Goal: Task Accomplishment & Management: Manage account settings

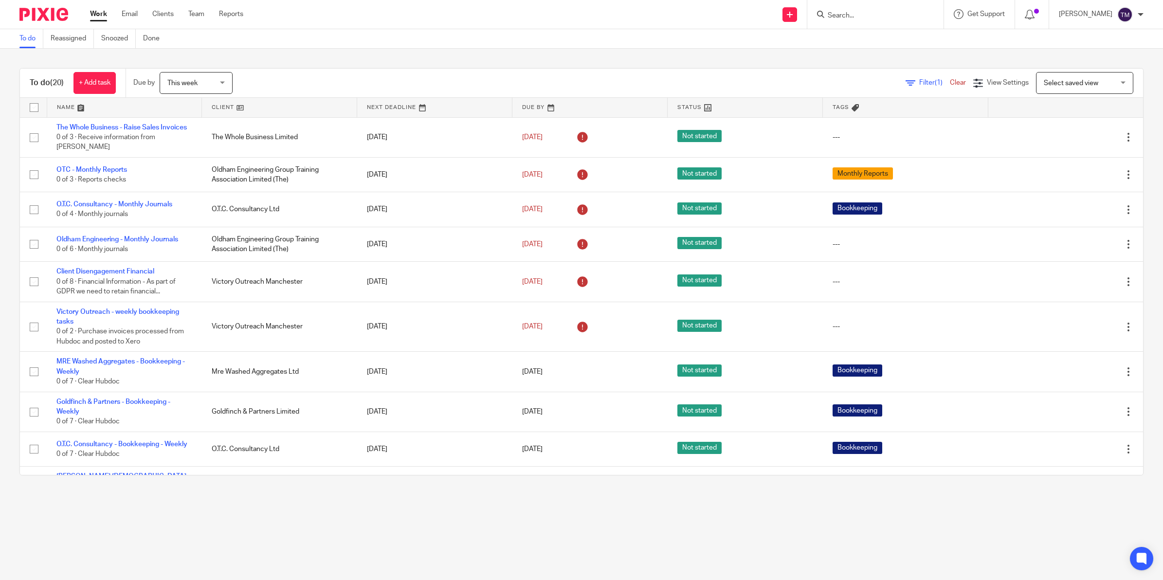
click at [101, 13] on link "Work" at bounding box center [98, 14] width 17 height 10
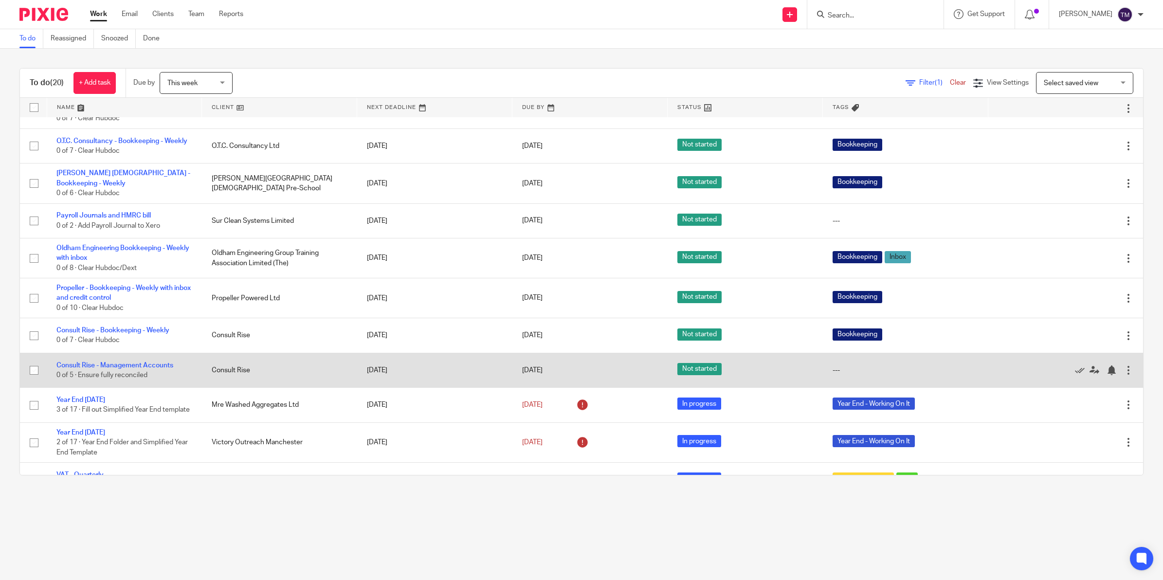
scroll to position [304, 0]
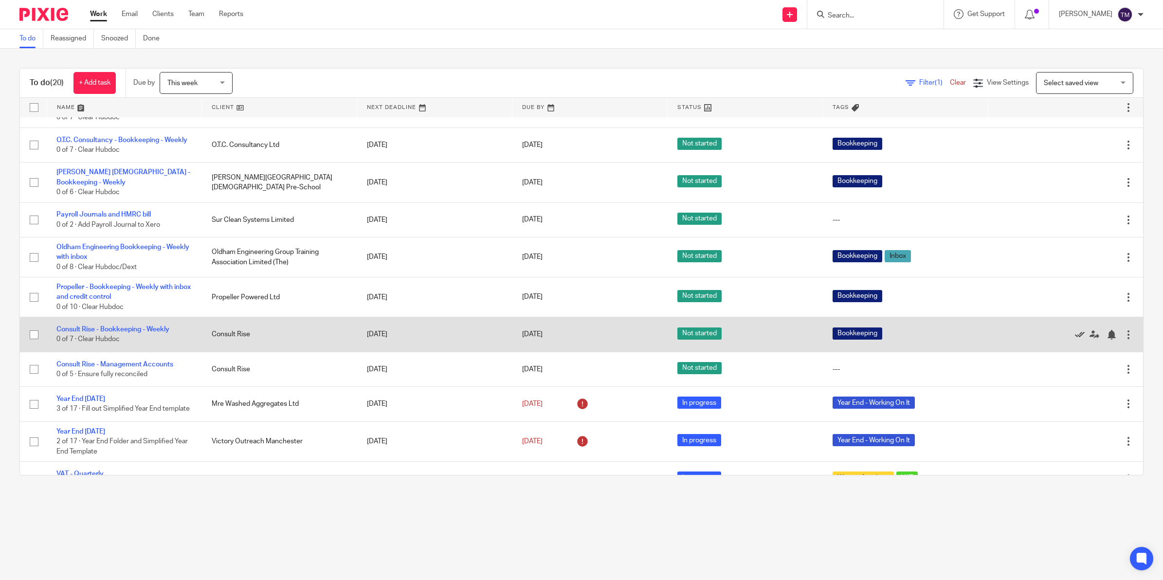
click at [1075, 337] on icon at bounding box center [1080, 335] width 10 height 10
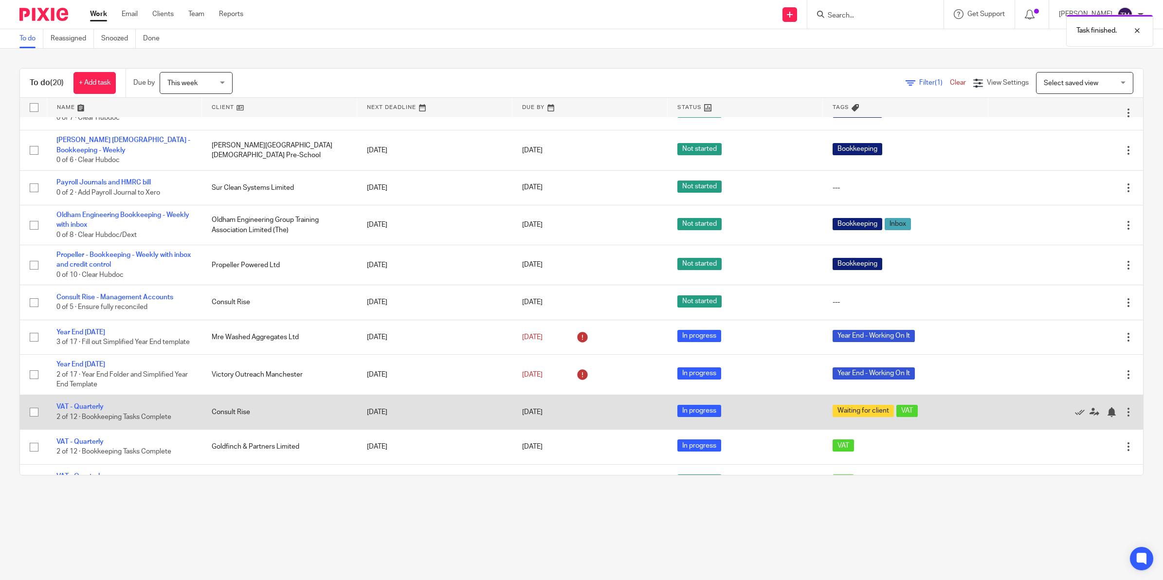
scroll to position [365, 0]
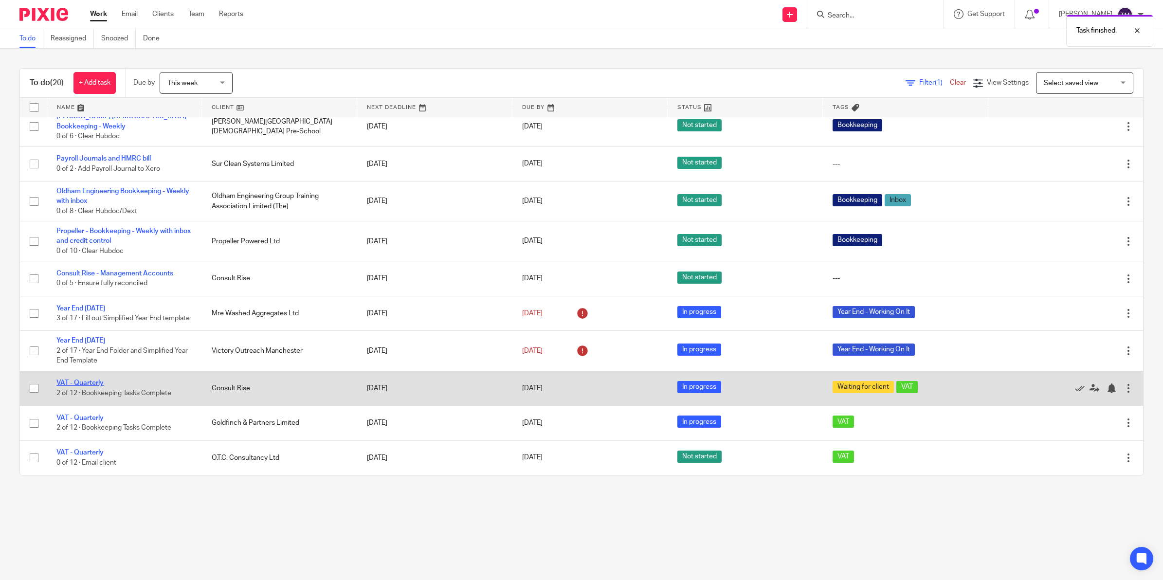
click at [89, 385] on link "VAT - Quarterly" at bounding box center [79, 382] width 47 height 7
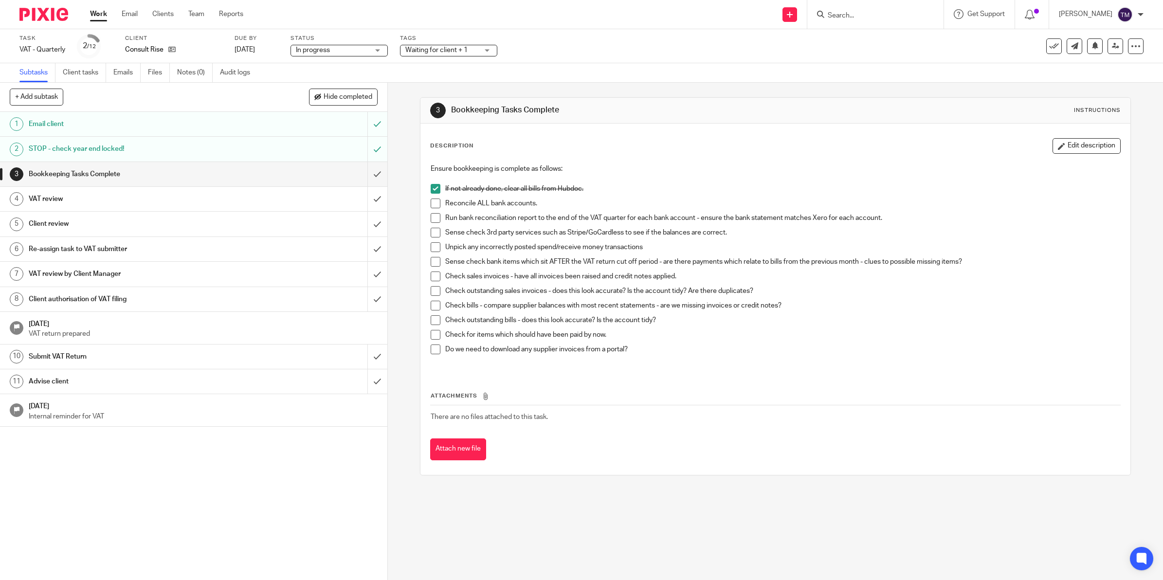
click at [433, 203] on span at bounding box center [436, 203] width 10 height 10
click at [434, 219] on span at bounding box center [436, 218] width 10 height 10
click at [433, 232] on span at bounding box center [436, 233] width 10 height 10
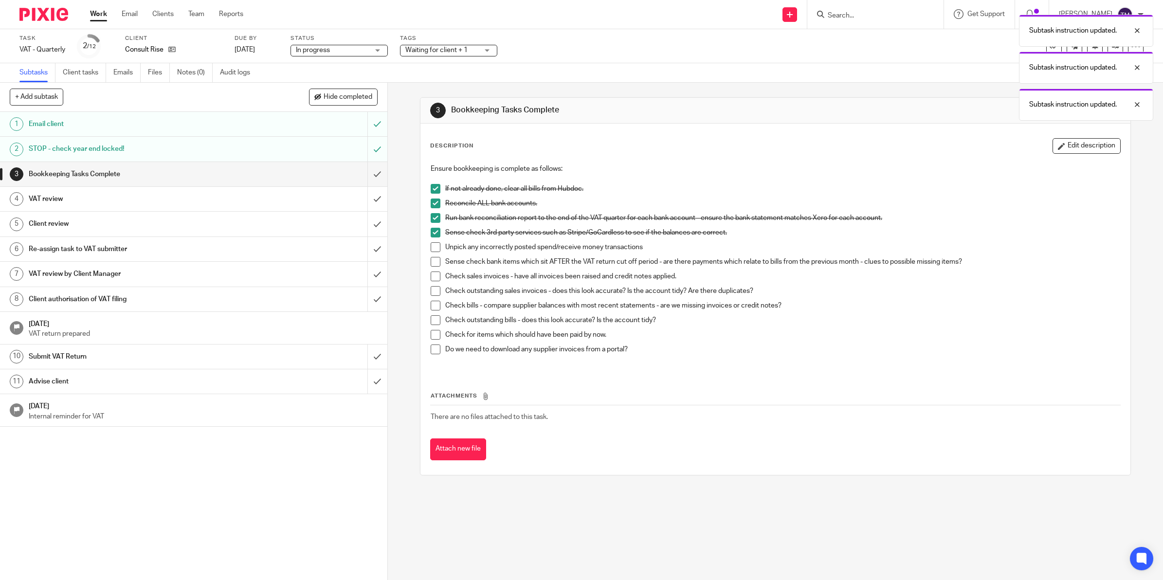
click at [431, 246] on span at bounding box center [436, 247] width 10 height 10
click at [433, 263] on span at bounding box center [436, 262] width 10 height 10
click at [433, 278] on span at bounding box center [436, 276] width 10 height 10
click at [432, 292] on span at bounding box center [436, 291] width 10 height 10
click at [431, 305] on span at bounding box center [436, 306] width 10 height 10
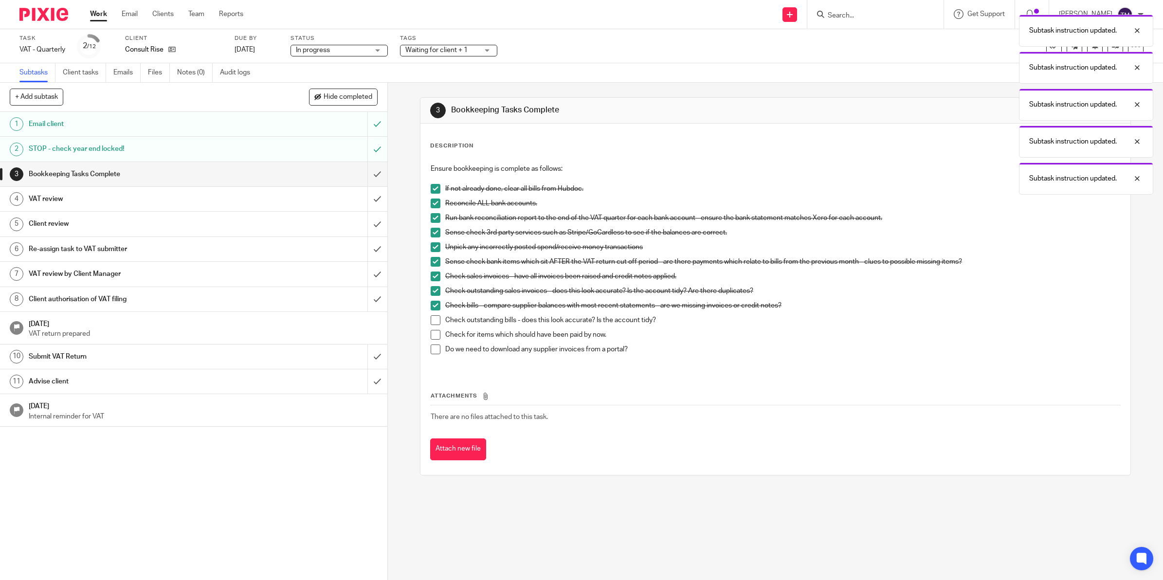
click at [434, 319] on span at bounding box center [436, 320] width 10 height 10
click at [434, 333] on span at bounding box center [436, 335] width 10 height 10
click at [434, 346] on span at bounding box center [436, 349] width 10 height 10
click at [366, 178] on input "submit" at bounding box center [193, 174] width 387 height 24
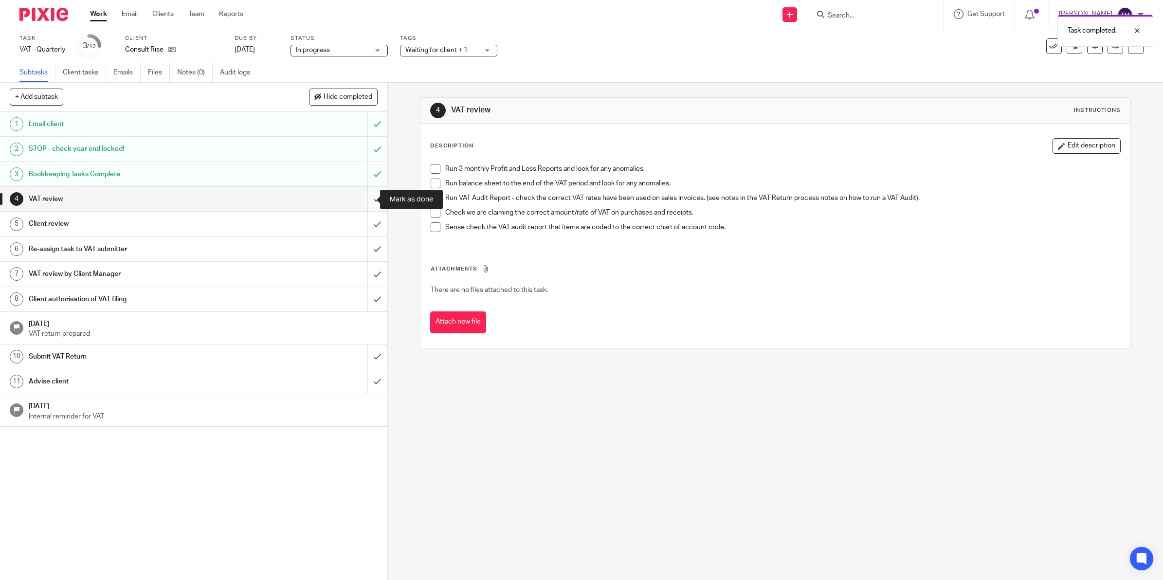
click at [362, 200] on input "submit" at bounding box center [193, 199] width 387 height 24
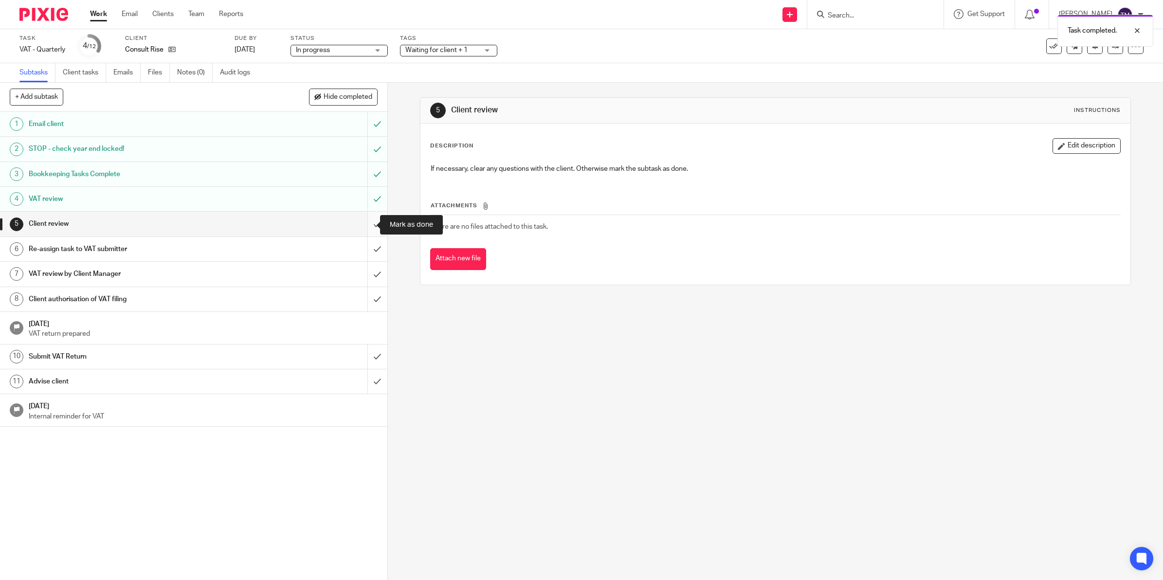
click at [366, 226] on input "submit" at bounding box center [193, 224] width 387 height 24
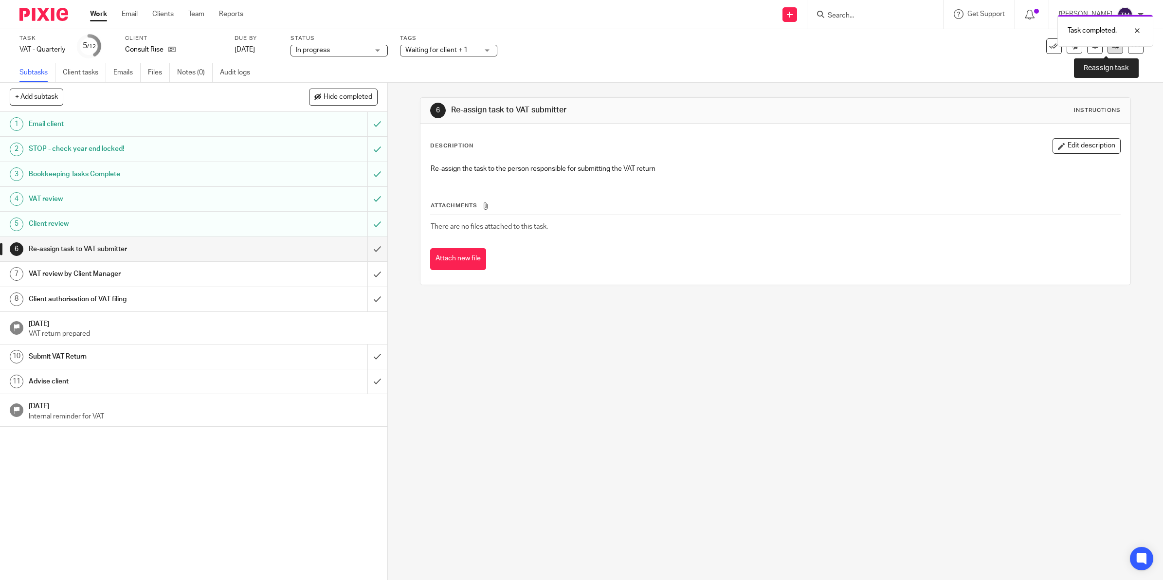
click at [1112, 49] on icon at bounding box center [1115, 45] width 7 height 7
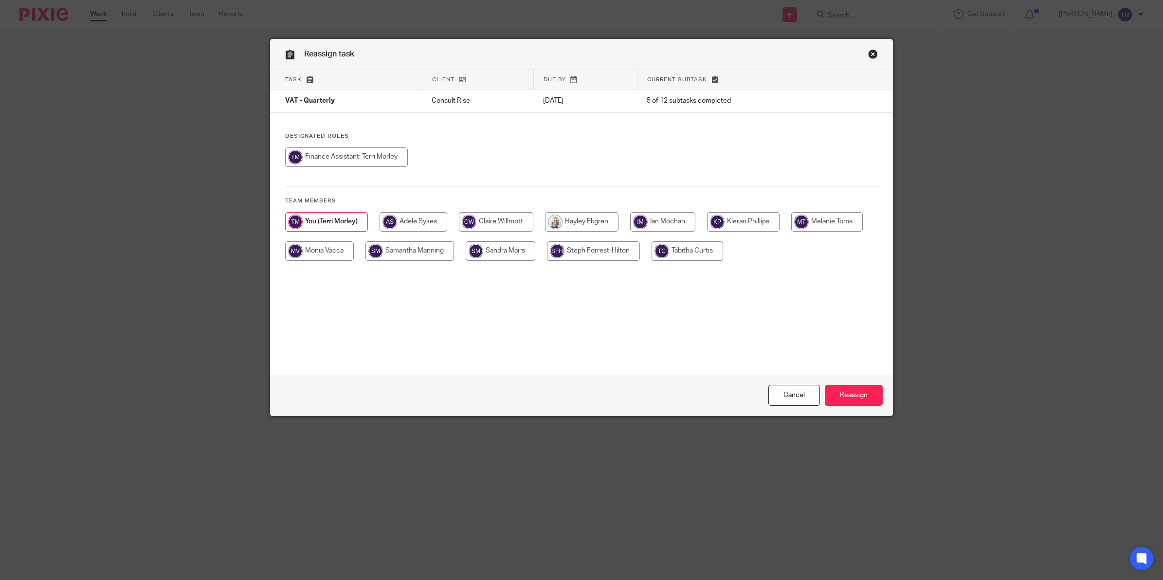
click at [504, 253] on input "radio" at bounding box center [501, 250] width 70 height 19
radio input "true"
click at [843, 400] on input "Reassign" at bounding box center [854, 395] width 58 height 21
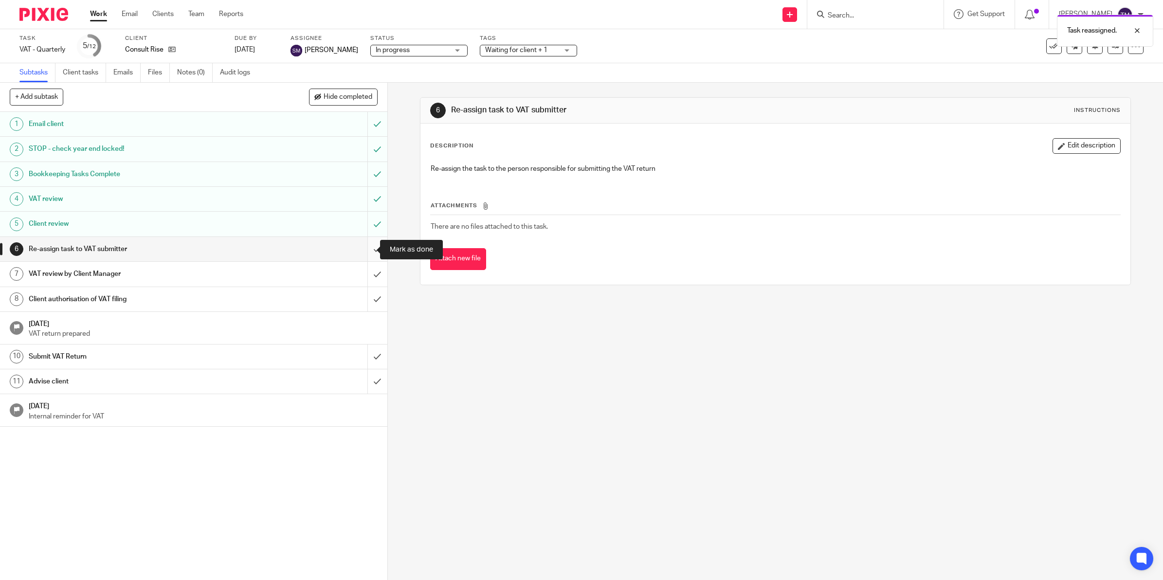
click at [365, 251] on input "submit" at bounding box center [193, 249] width 387 height 24
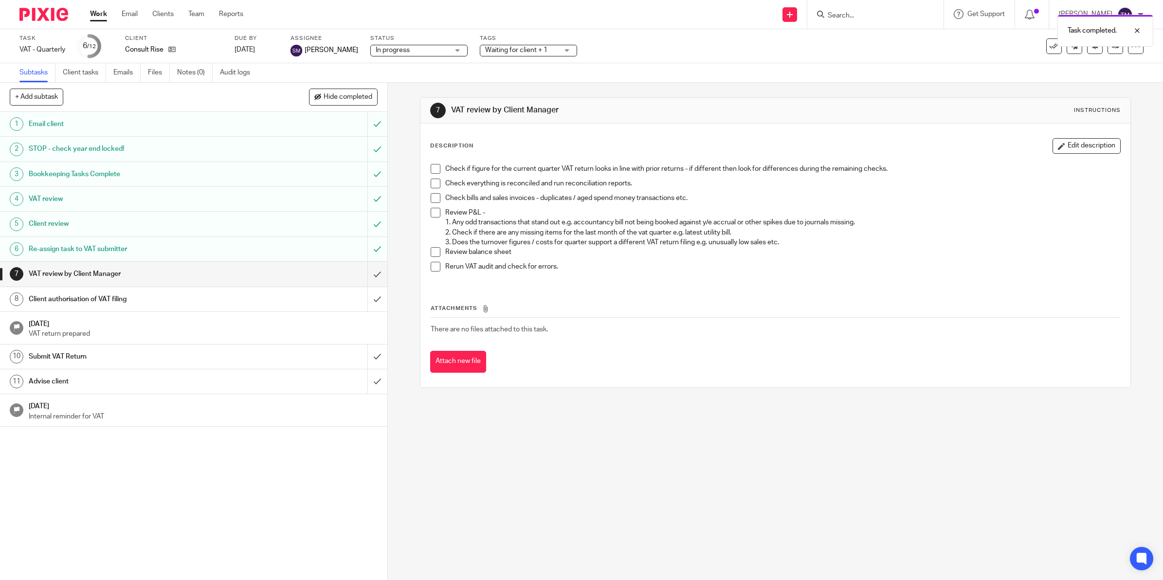
click at [96, 15] on link "Work" at bounding box center [98, 14] width 17 height 10
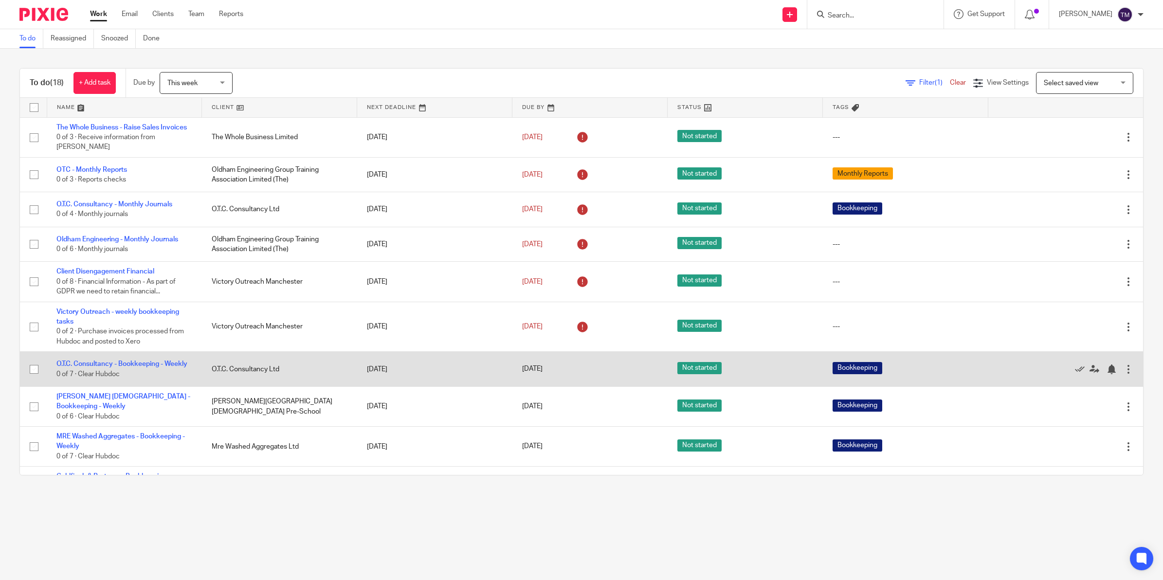
scroll to position [336, 0]
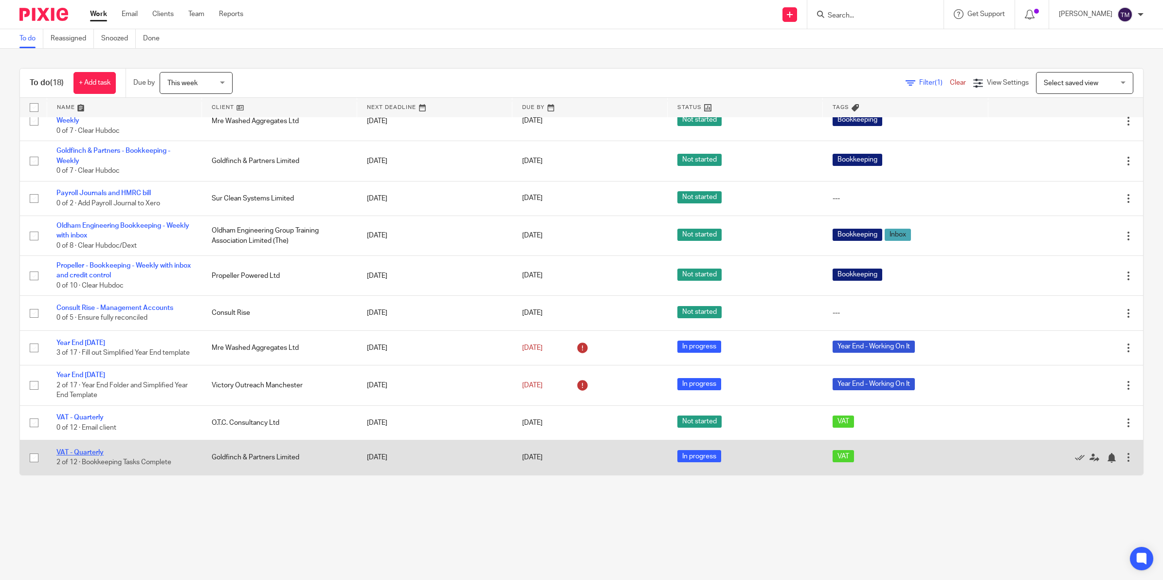
click at [83, 452] on link "VAT - Quarterly" at bounding box center [79, 452] width 47 height 7
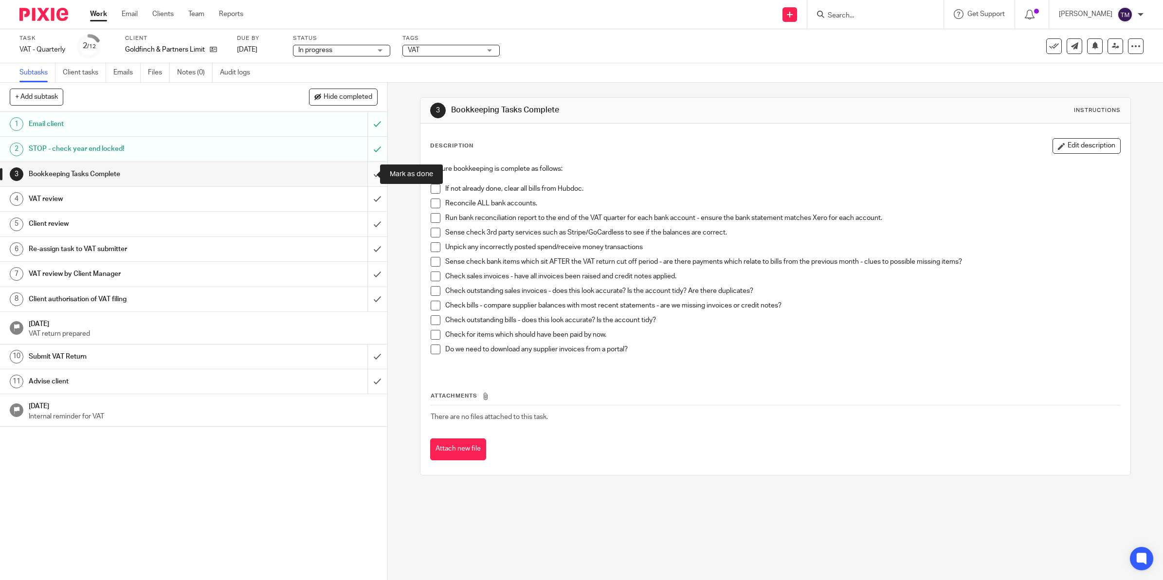
click at [366, 174] on input "submit" at bounding box center [193, 174] width 387 height 24
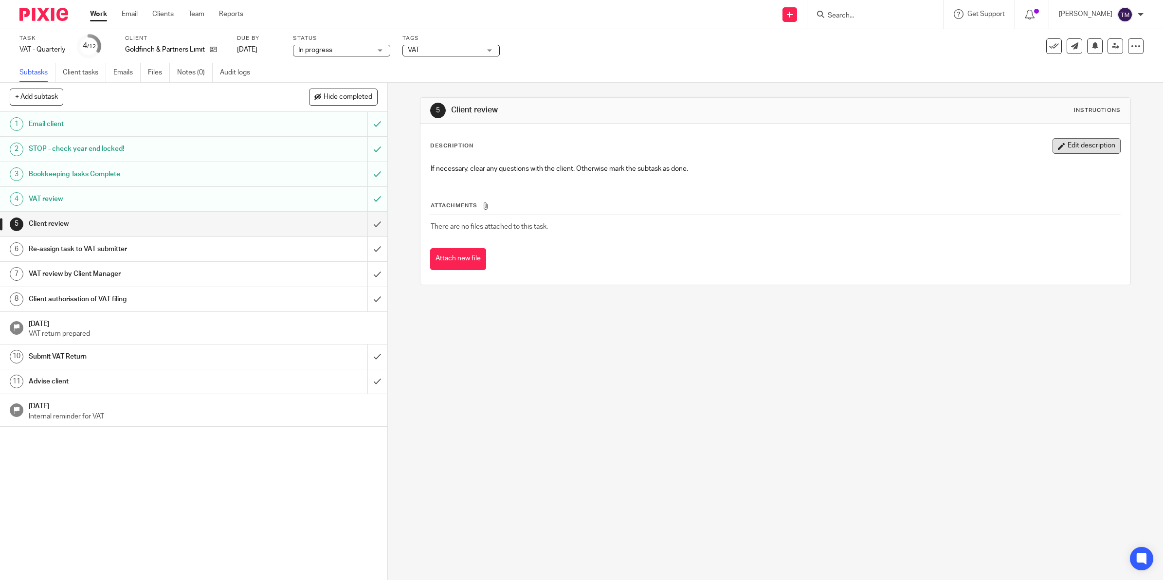
click at [1059, 144] on button "Edit description" at bounding box center [1086, 146] width 68 height 16
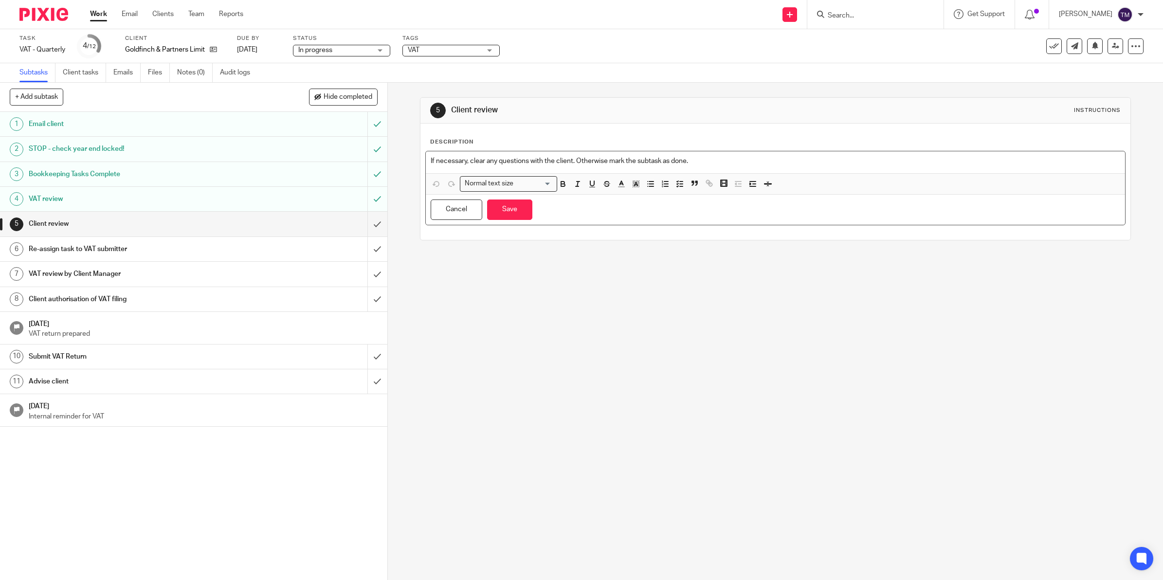
click at [704, 164] on p "If necessary, clear any questions with the client. Otherwise mark the subtask a…" at bounding box center [775, 161] width 689 height 10
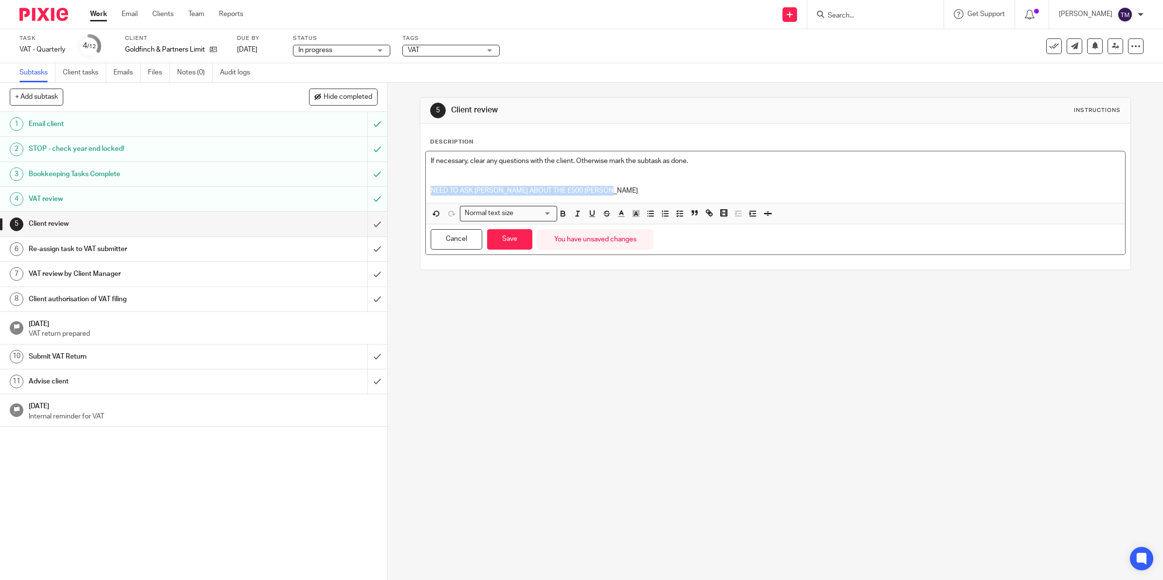
drag, startPoint x: 615, startPoint y: 193, endPoint x: 444, endPoint y: 191, distance: 171.2
click at [431, 188] on p "NEED TO ASK OWAIN ABOUT THE £500 SILVIA TODOROVA" at bounding box center [775, 191] width 689 height 10
click at [560, 215] on icon "button" at bounding box center [562, 213] width 9 height 9
click at [624, 193] on p "NEED TO ASK OWAIN ABOUT THE £500 SILVIA TODOROVA" at bounding box center [775, 191] width 689 height 10
click at [516, 243] on button "Save" at bounding box center [509, 239] width 45 height 21
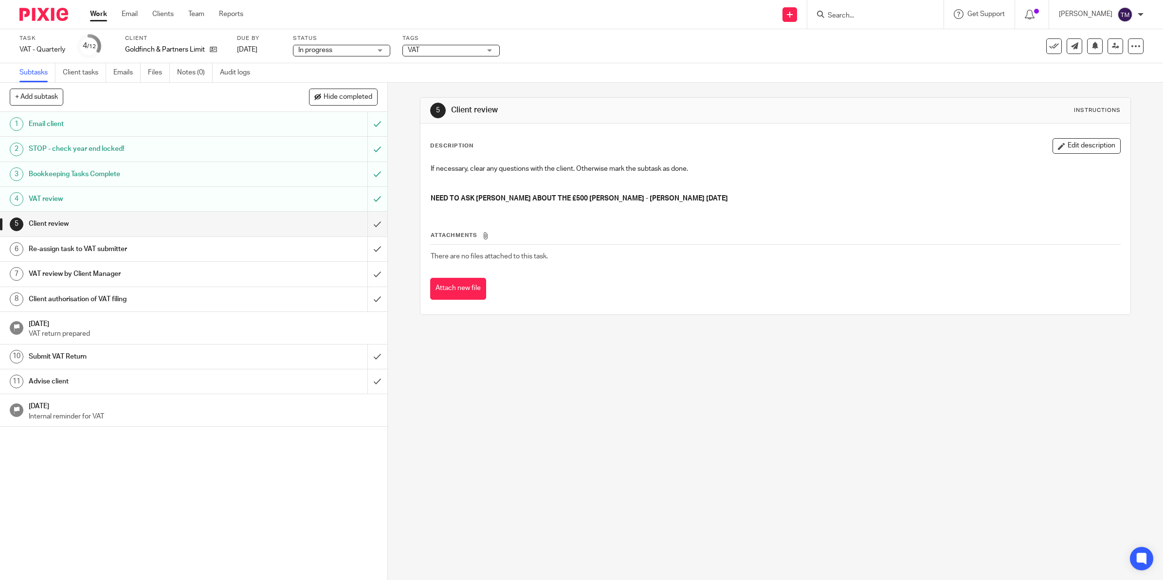
click at [382, 52] on div "In progress In progress" at bounding box center [341, 51] width 97 height 12
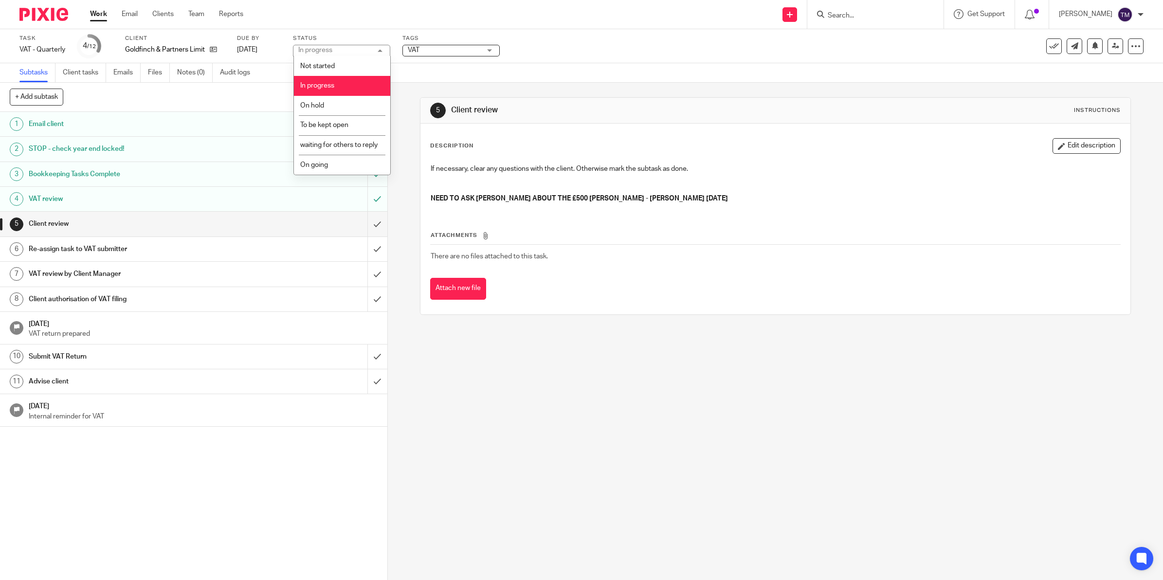
click at [466, 49] on span "VAT" at bounding box center [444, 50] width 73 height 10
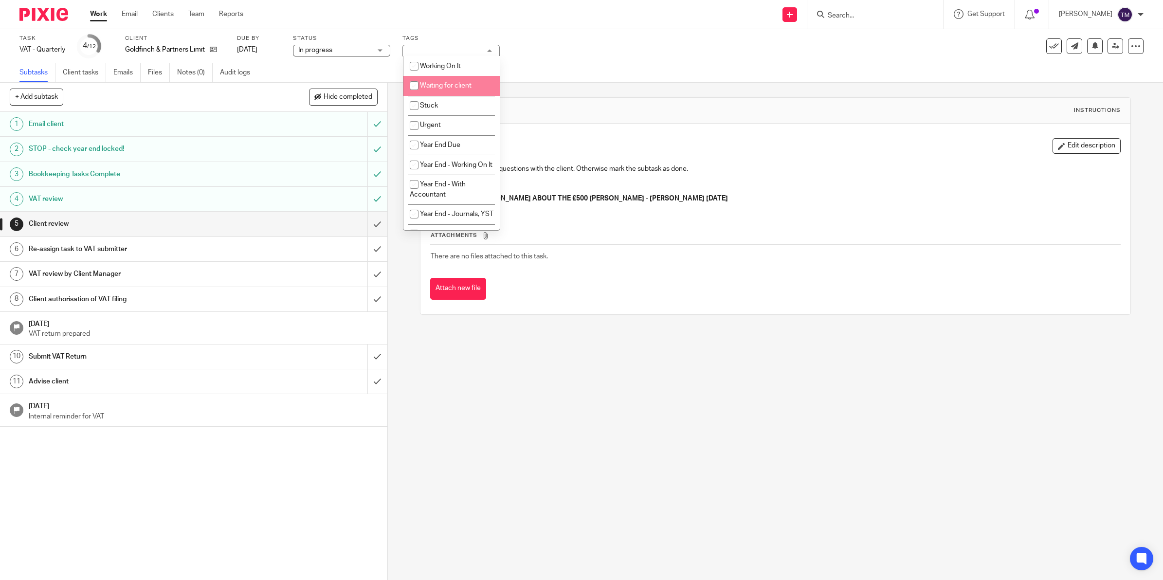
click at [451, 81] on li "Waiting for client" at bounding box center [451, 86] width 96 height 20
checkbox input "true"
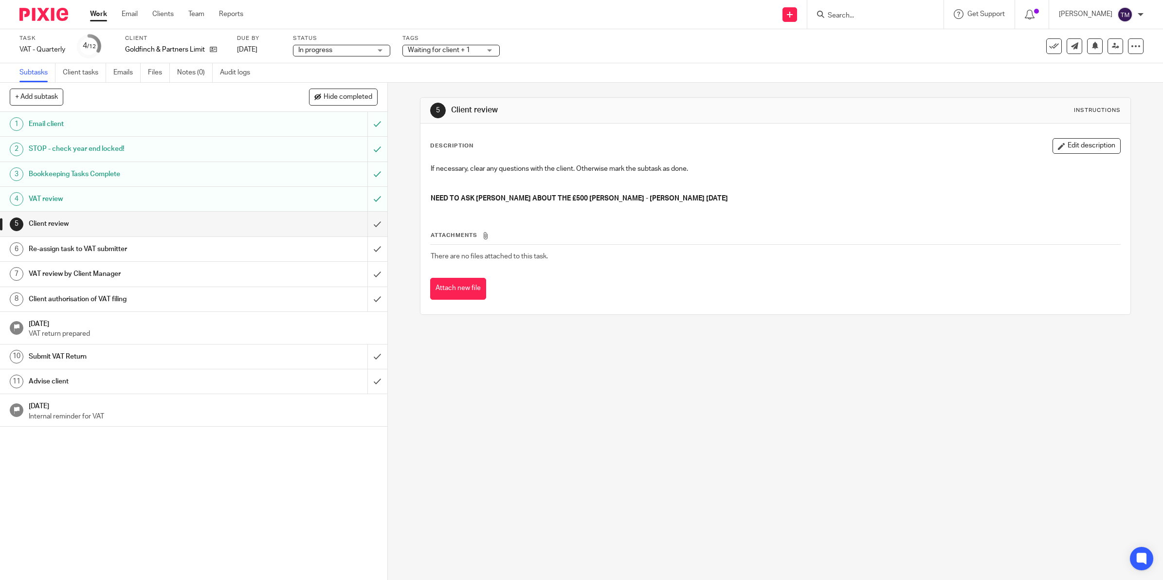
click at [761, 242] on th "Attachments" at bounding box center [775, 238] width 690 height 14
click at [100, 18] on link "Work" at bounding box center [98, 14] width 17 height 10
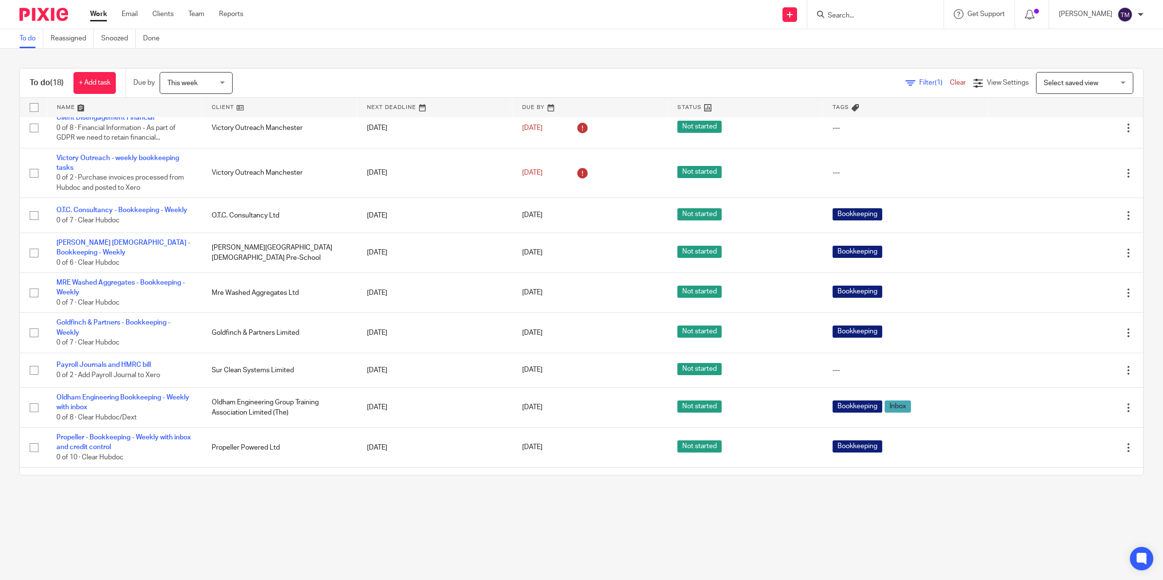
scroll to position [336, 0]
